Goal: Navigation & Orientation: Find specific page/section

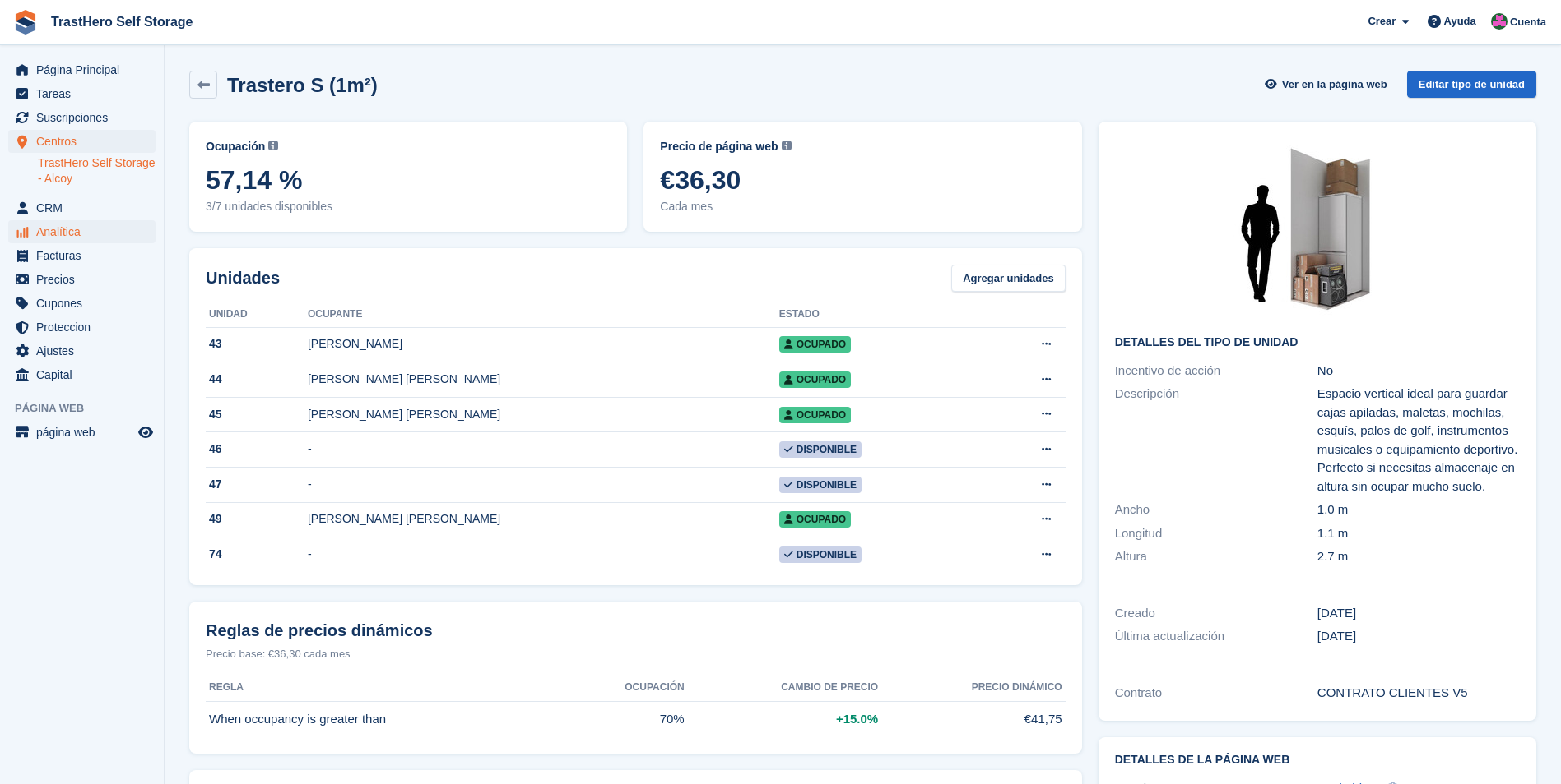
scroll to position [165, 0]
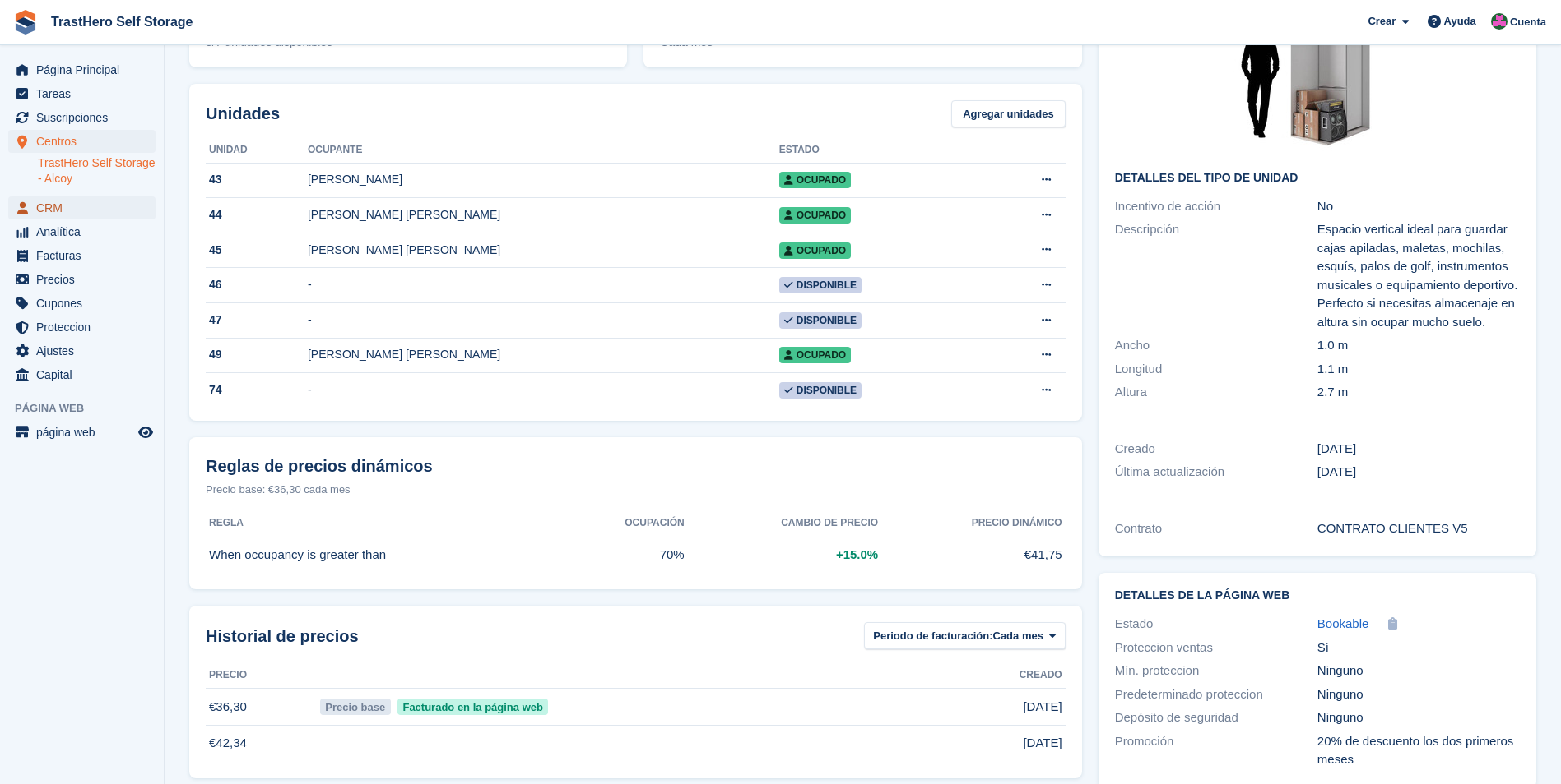
click at [84, 203] on span "CRM" at bounding box center [85, 207] width 99 height 23
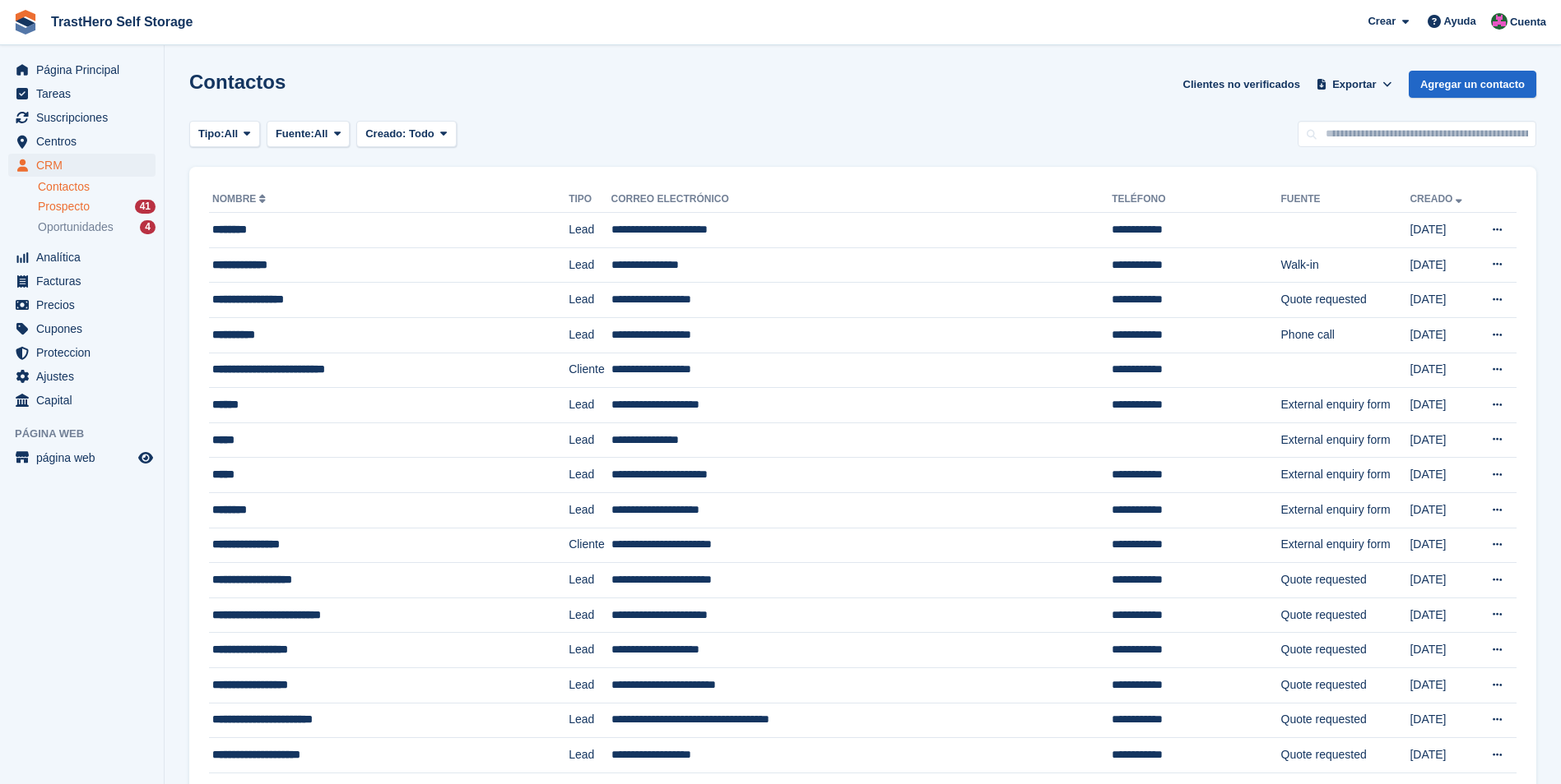
click at [124, 209] on div "Prospecto 41" at bounding box center [97, 207] width 118 height 16
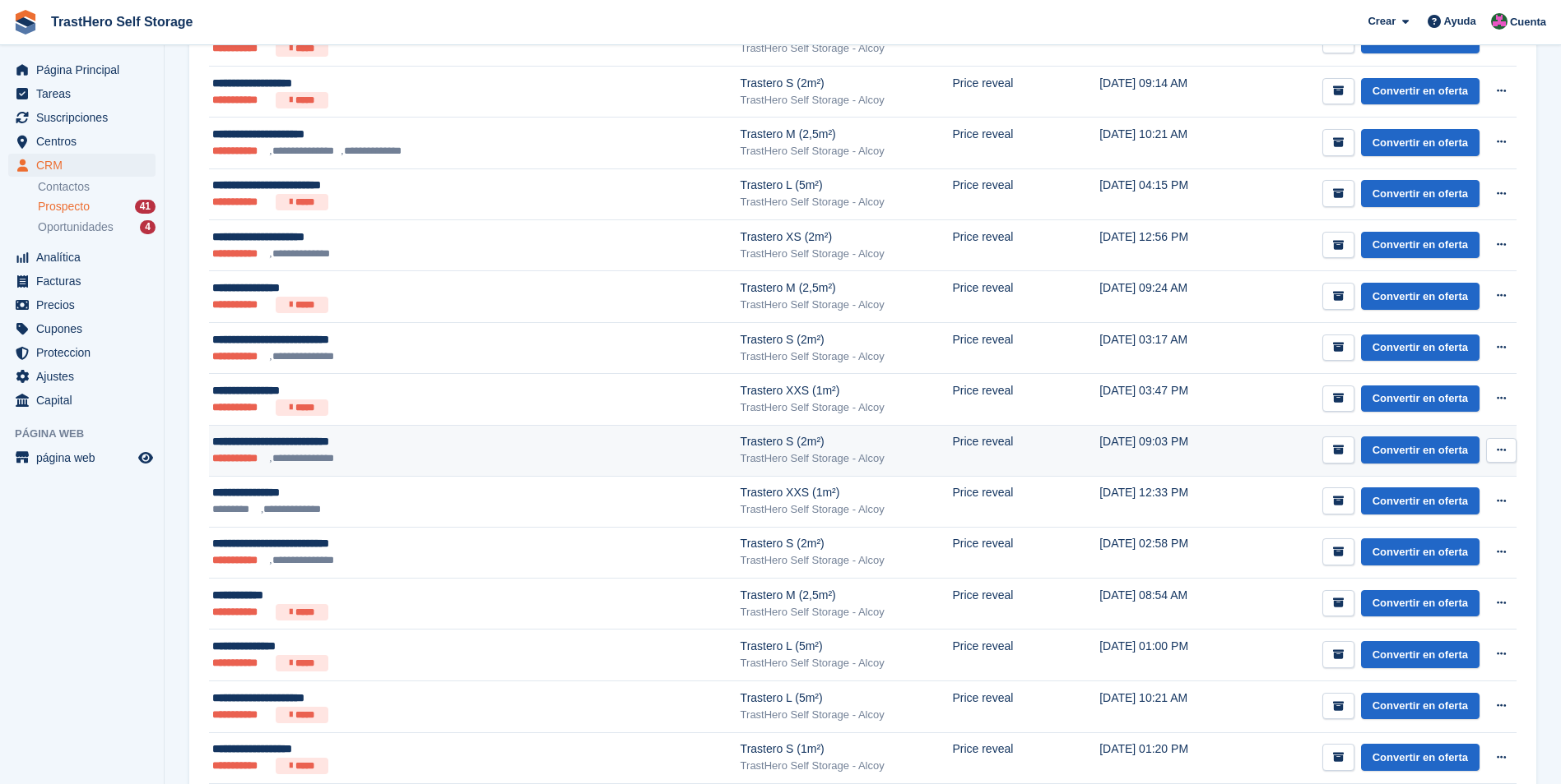
scroll to position [1441, 0]
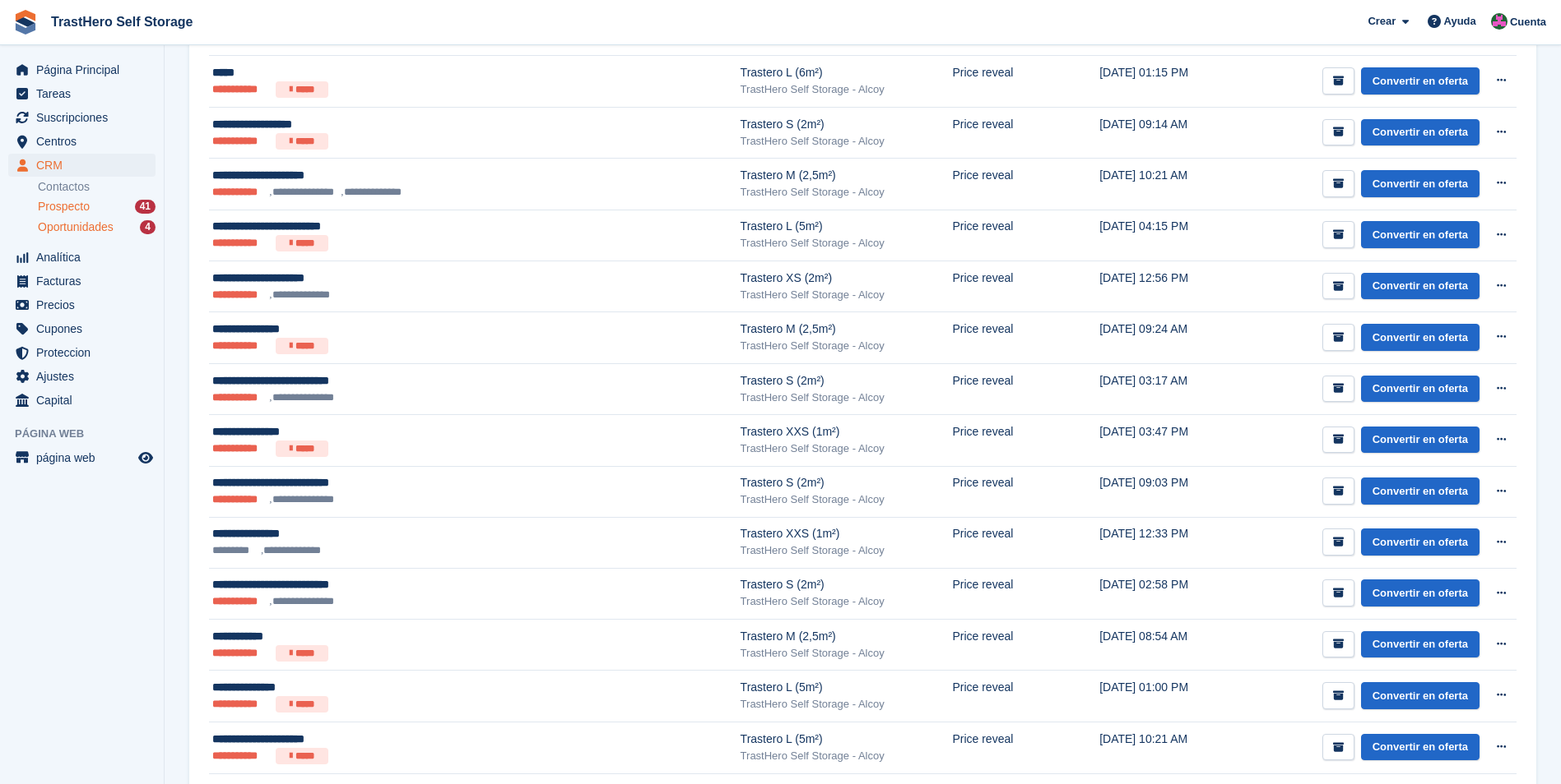
click at [124, 223] on div "Oportunidades 4" at bounding box center [97, 227] width 118 height 16
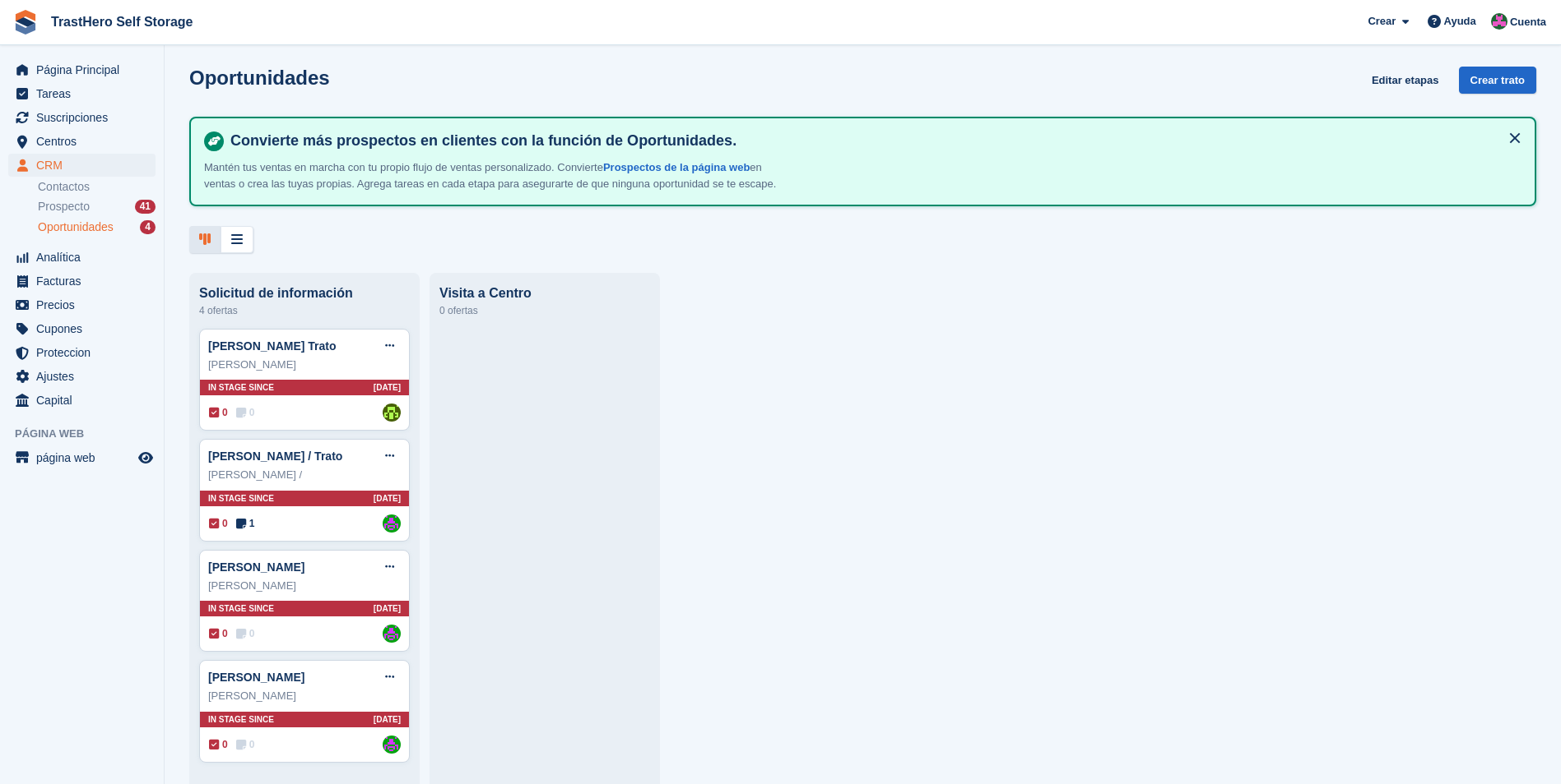
scroll to position [8, 0]
click at [106, 179] on li "Contactos" at bounding box center [101, 187] width 126 height 17
click at [110, 185] on link "Contactos" at bounding box center [97, 188] width 118 height 16
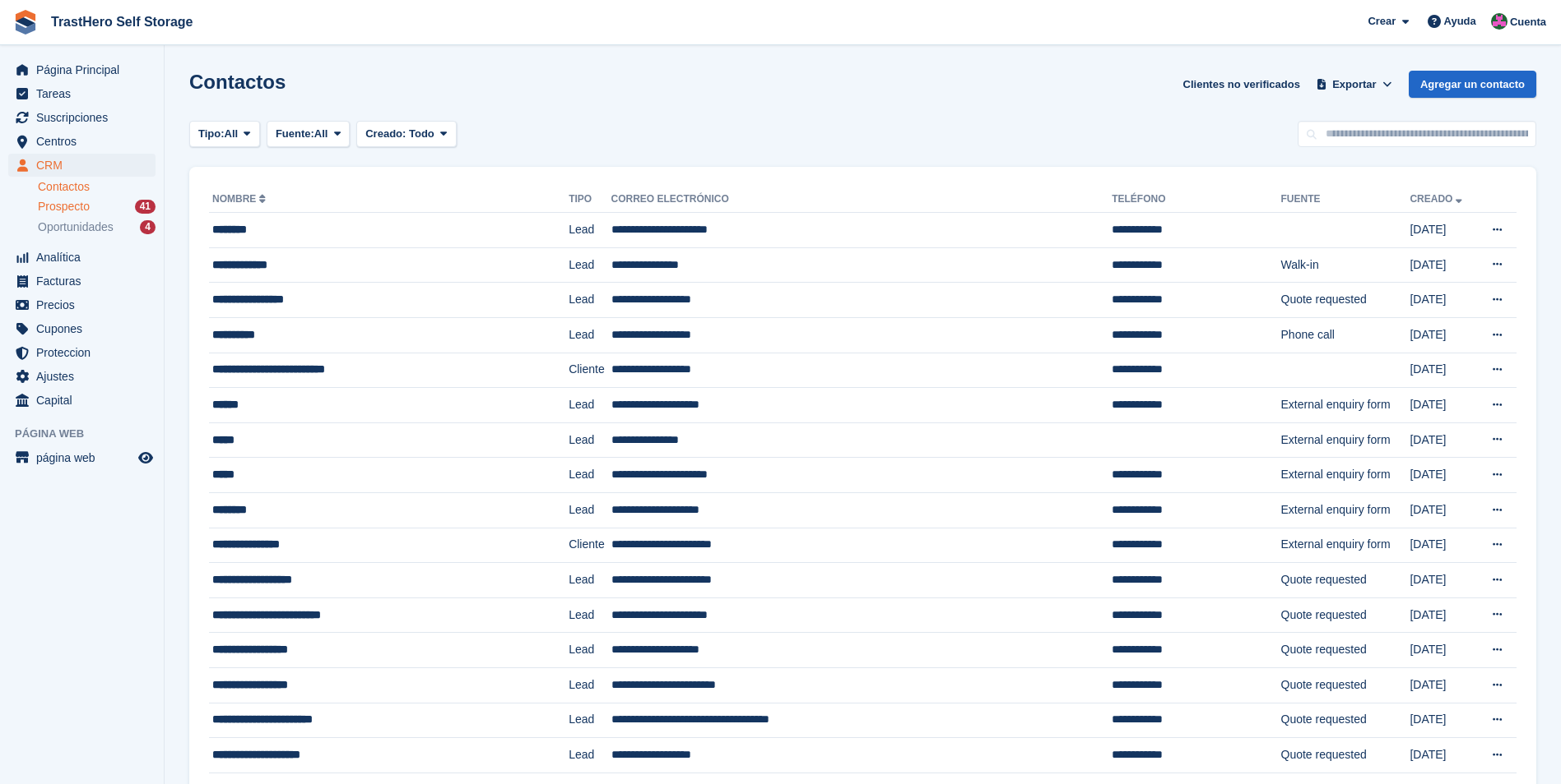
click at [88, 200] on span "Prospecto" at bounding box center [64, 207] width 52 height 16
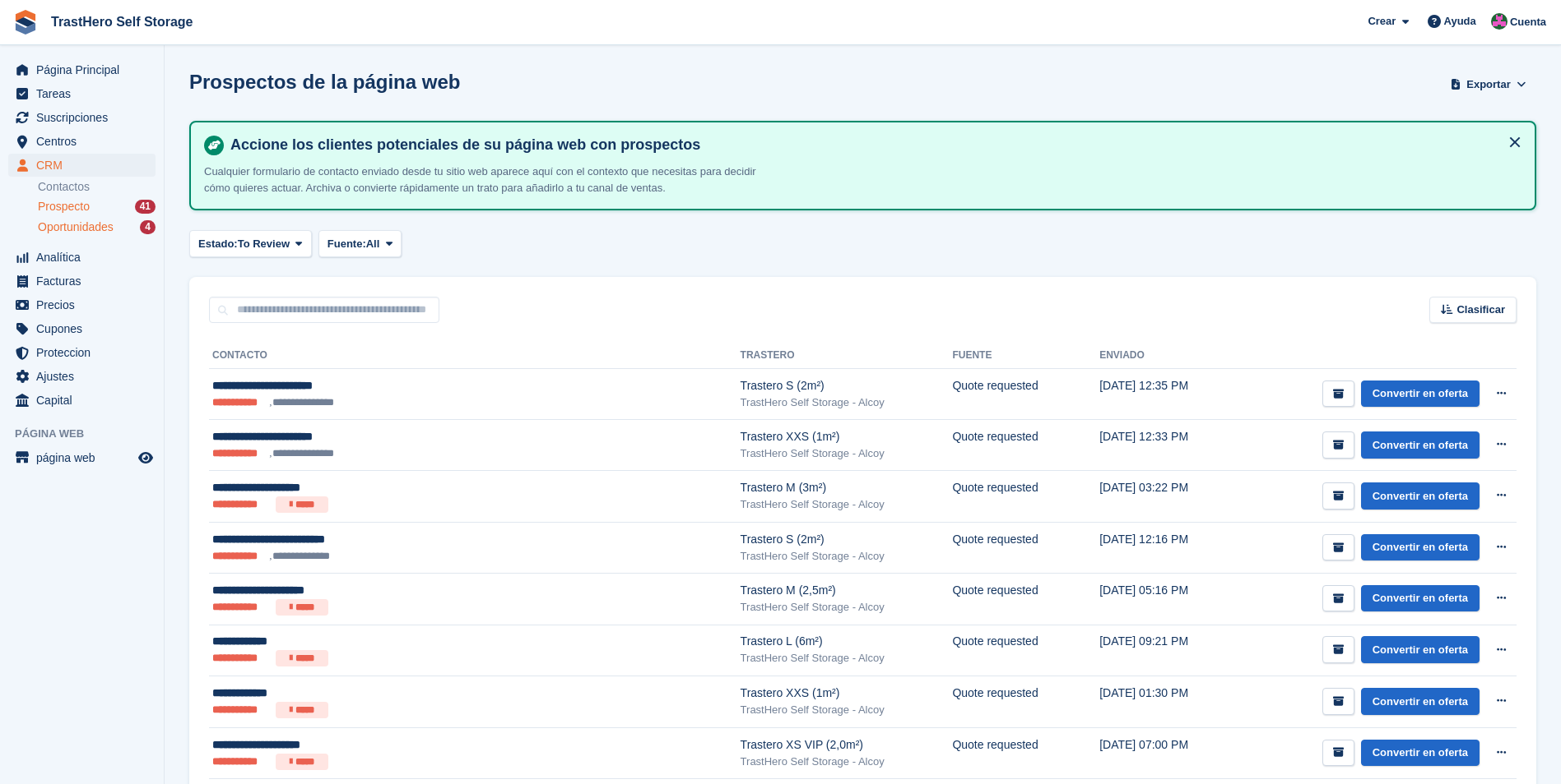
click at [140, 231] on div "Oportunidades 4" at bounding box center [97, 227] width 118 height 16
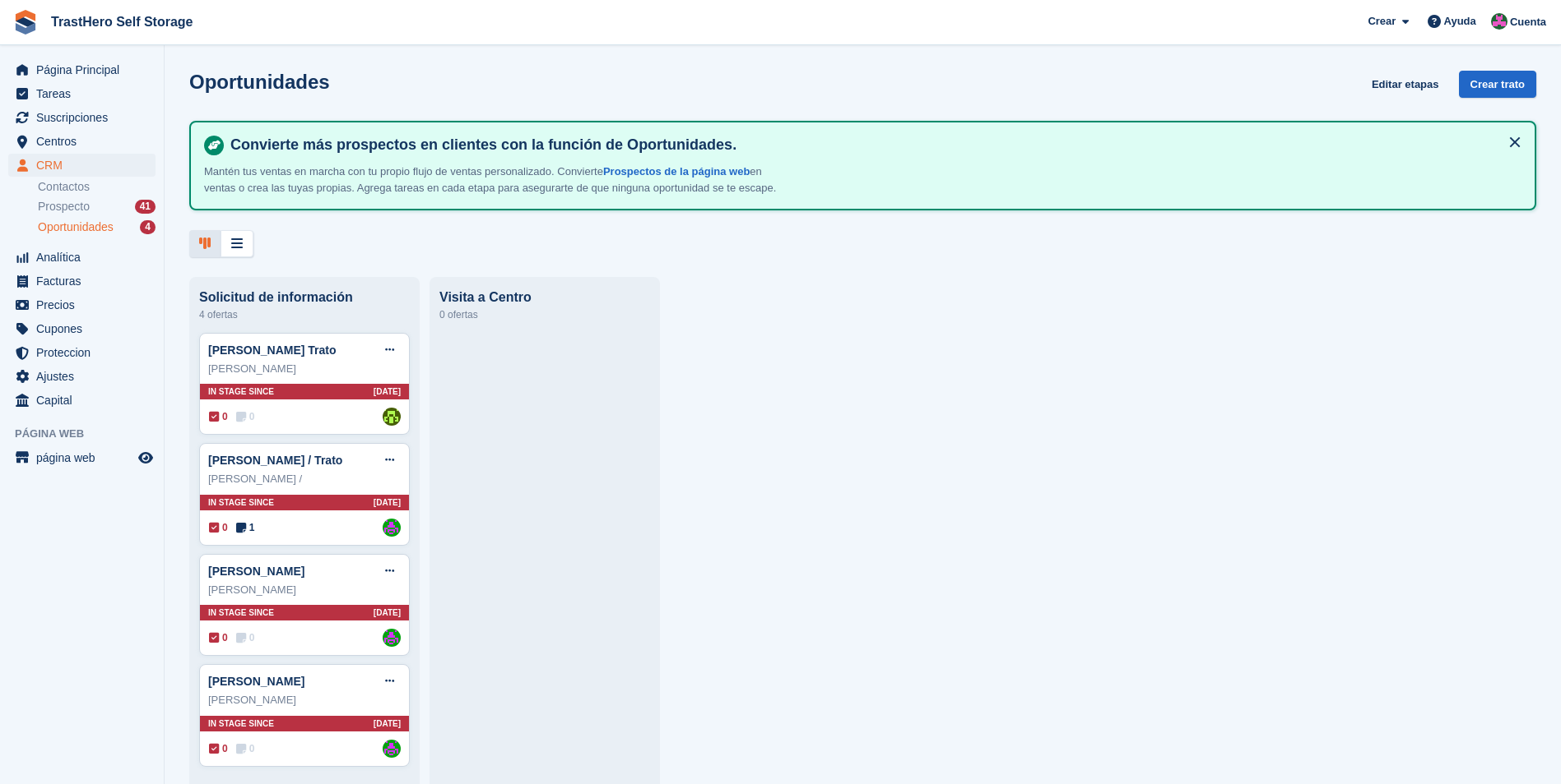
click at [240, 313] on div "4 ofertas" at bounding box center [304, 315] width 211 height 20
click at [291, 346] on link "[PERSON_NAME] Trato" at bounding box center [272, 350] width 129 height 13
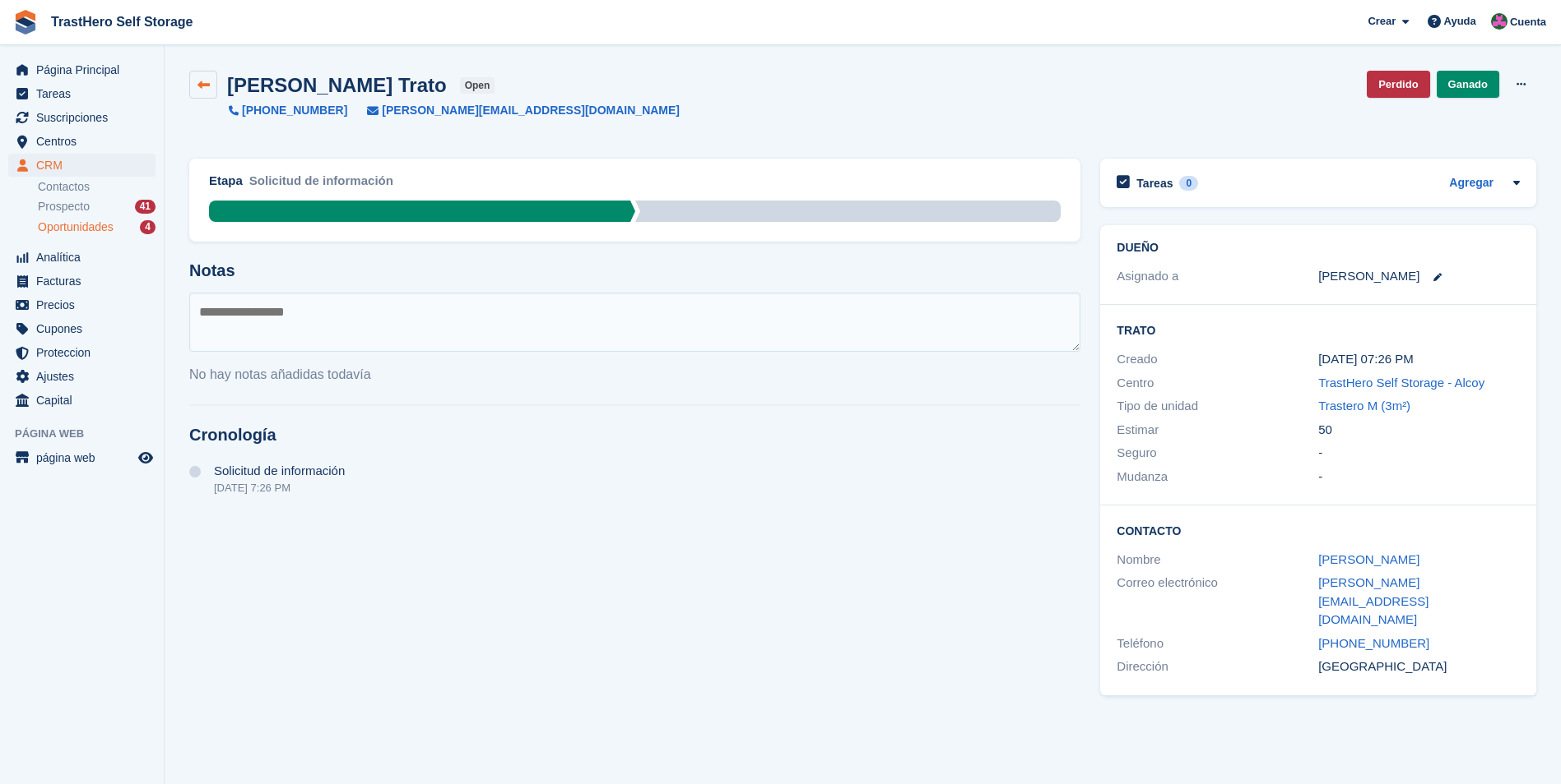
click at [214, 86] on link at bounding box center [204, 85] width 28 height 28
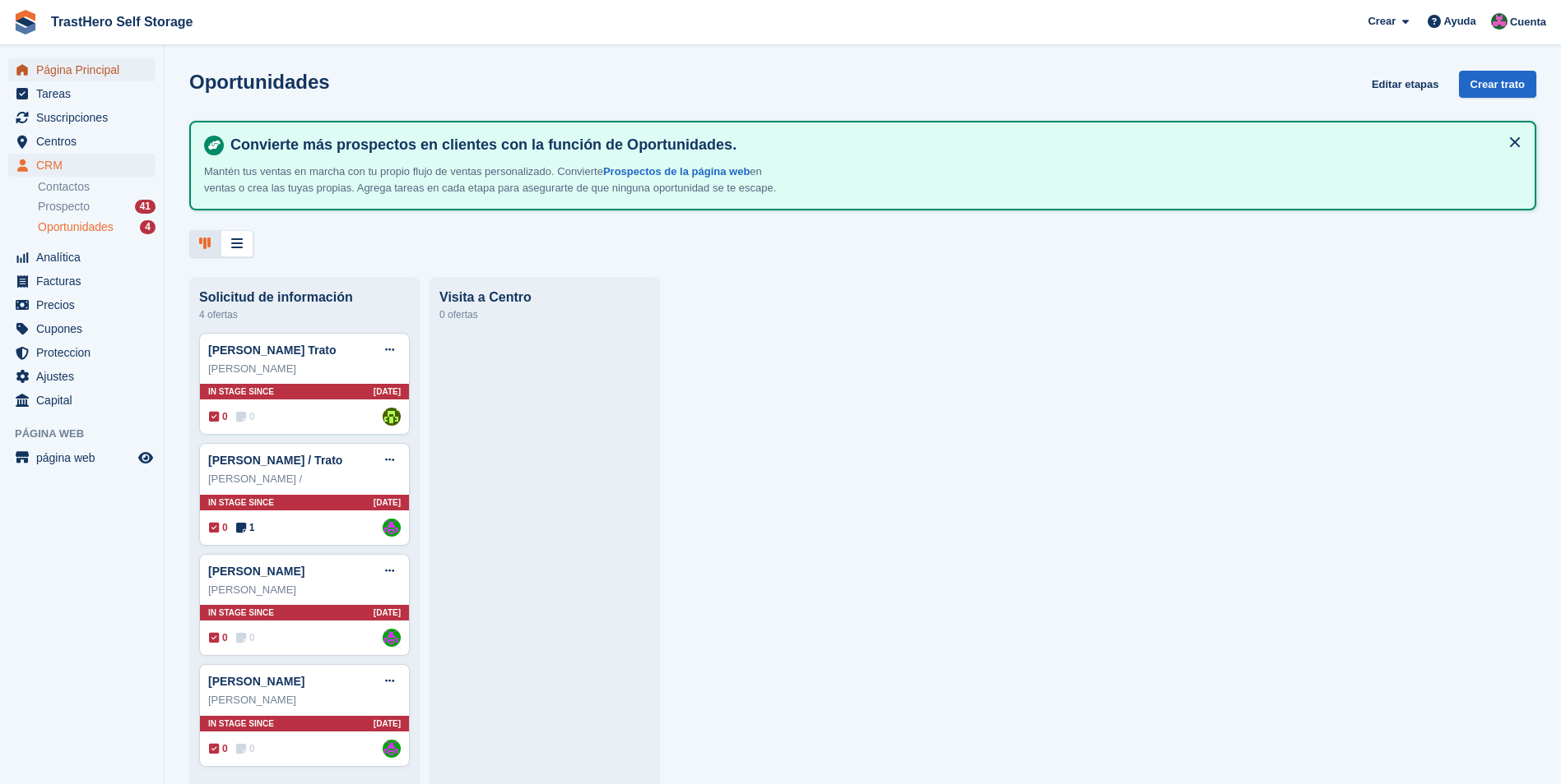
click at [125, 68] on span "Página Principal" at bounding box center [85, 70] width 99 height 23
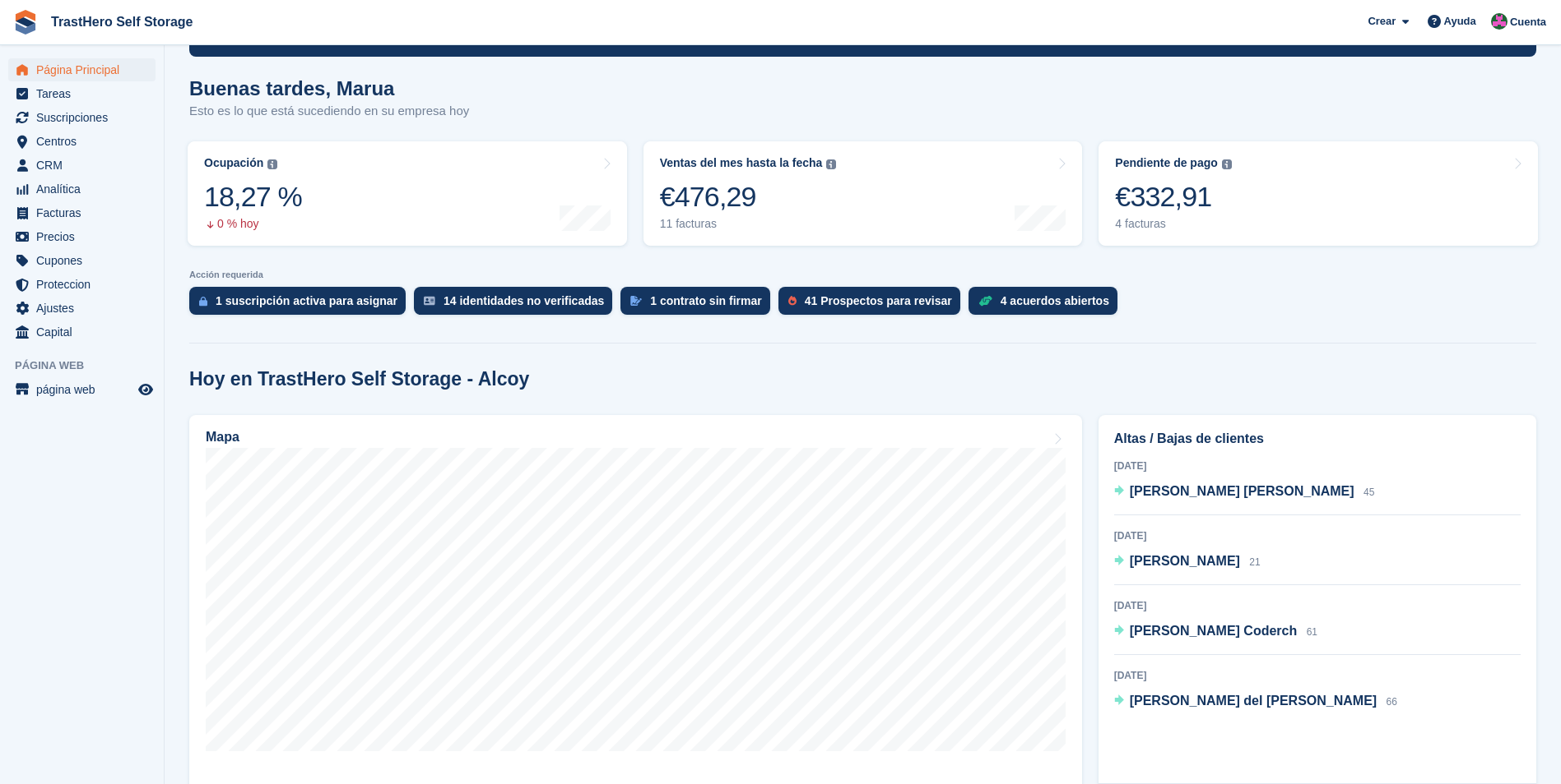
scroll to position [165, 0]
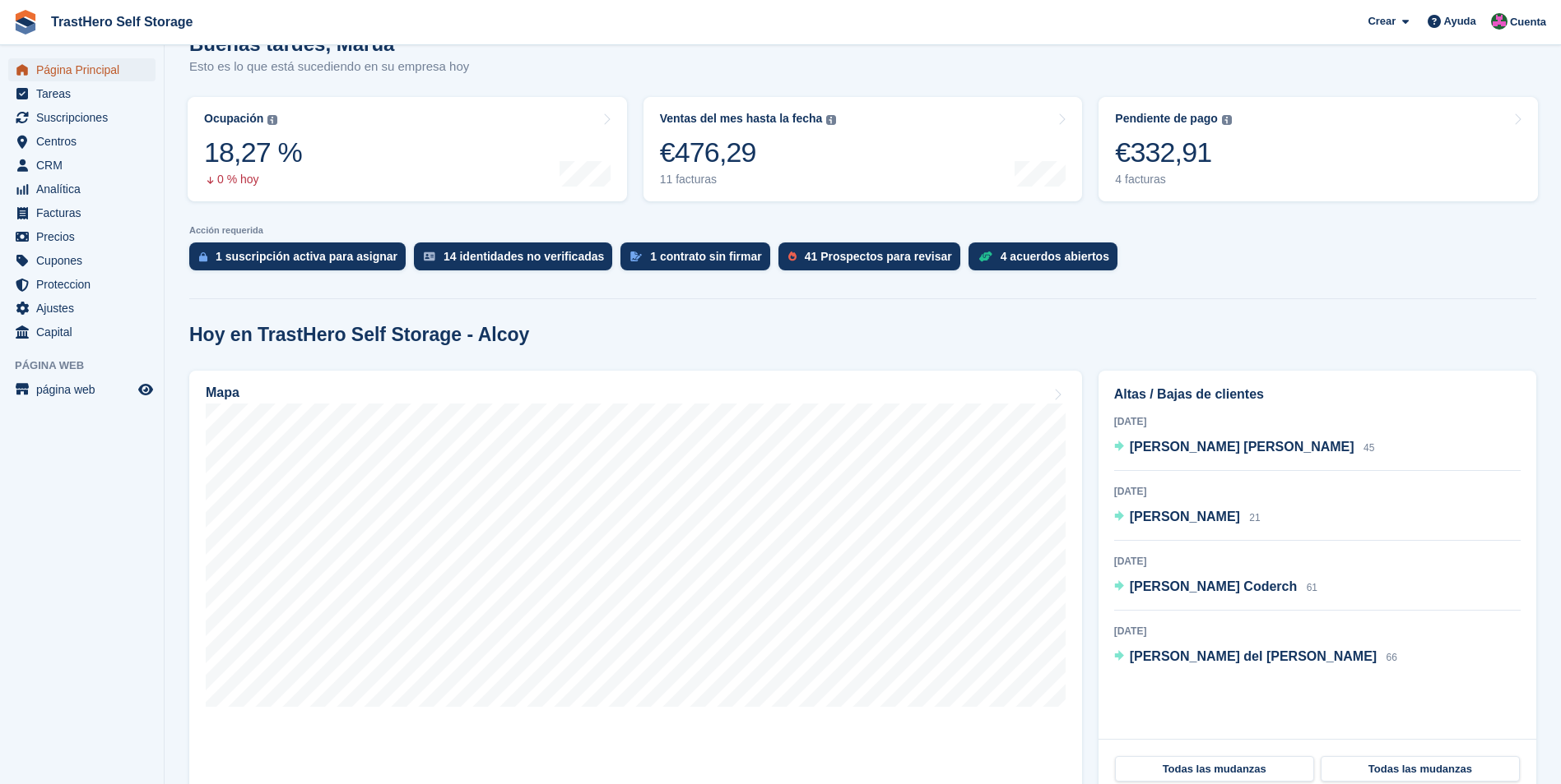
click at [41, 66] on span "Página Principal" at bounding box center [85, 70] width 99 height 23
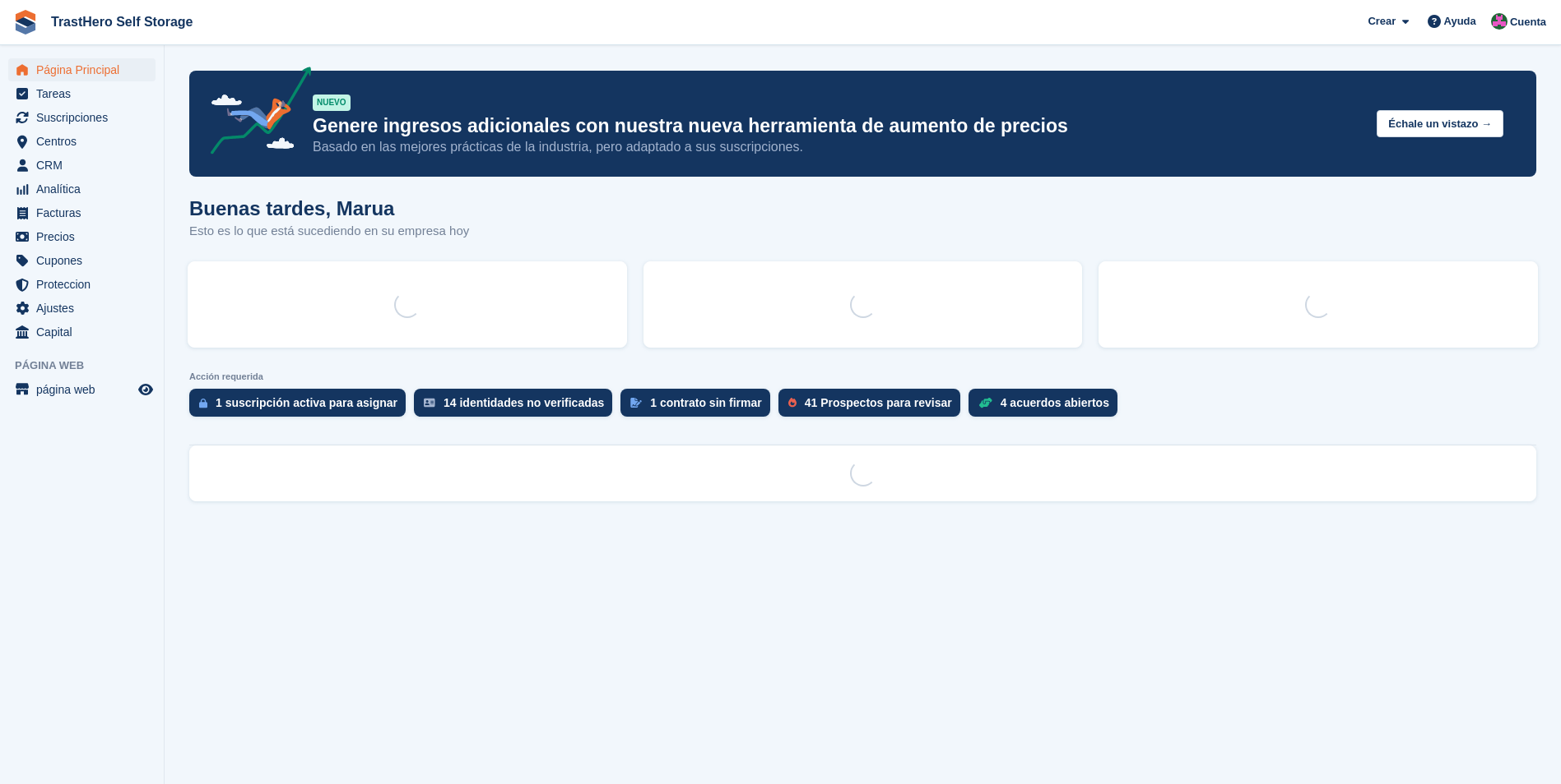
scroll to position [0, 0]
